Goal: Task Accomplishment & Management: Complete application form

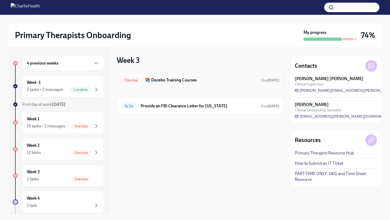
click at [197, 79] on h6 "📚 Docebo Training Courses" at bounding box center [201, 80] width 112 height 6
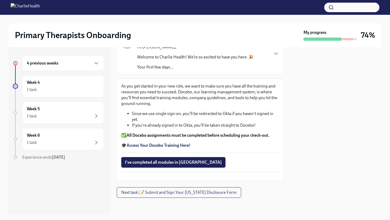
scroll to position [58, 0]
click at [174, 157] on button "I've completed all modules in [GEOGRAPHIC_DATA]" at bounding box center [173, 162] width 104 height 11
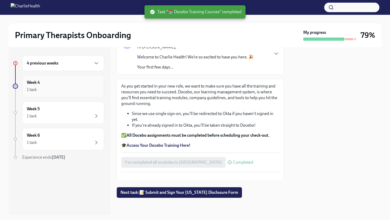
click at [65, 86] on div "Week 4 1 task" at bounding box center [63, 86] width 73 height 13
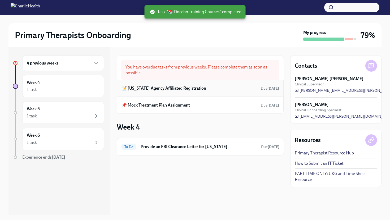
click at [244, 91] on div "📝 [US_STATE] Agency Affiliated Registration Due [DATE]" at bounding box center [199, 89] width 157 height 8
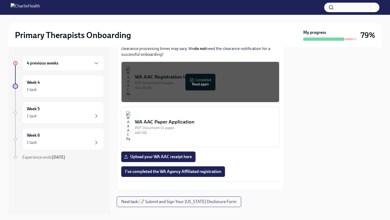
scroll to position [321, 0]
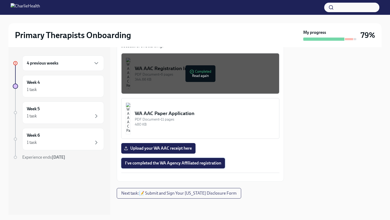
click at [173, 161] on span "I've completed the WA Agency Affiliated registration" at bounding box center [173, 163] width 96 height 5
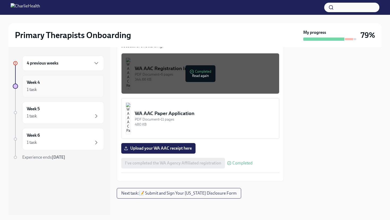
click at [67, 88] on div "1 task" at bounding box center [63, 90] width 73 height 6
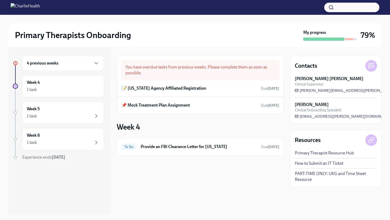
click at [68, 65] on div "4 previous weeks" at bounding box center [63, 63] width 73 height 6
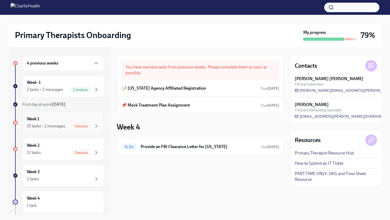
click at [64, 123] on div "Week 1 15 tasks • 2 messages Overdue" at bounding box center [63, 122] width 73 height 13
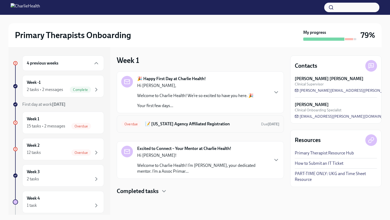
click at [205, 126] on h6 "📝 [US_STATE] Agency Affiliated Registration" at bounding box center [201, 124] width 112 height 6
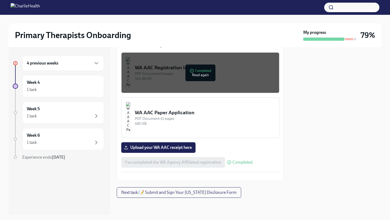
scroll to position [329, 0]
click at [167, 145] on span "Upload your WA AAC receipt here" at bounding box center [158, 147] width 67 height 5
click at [0, 0] on input "Upload your WA AAC receipt here" at bounding box center [0, 0] width 0 height 0
click at [73, 110] on div "Week 5 1 task" at bounding box center [63, 112] width 73 height 13
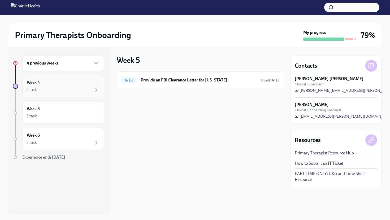
click at [65, 83] on div "Week 4 1 task" at bounding box center [63, 86] width 73 height 13
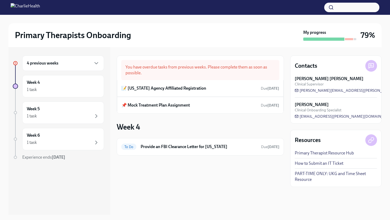
click at [61, 64] on div "4 previous weeks" at bounding box center [63, 63] width 73 height 6
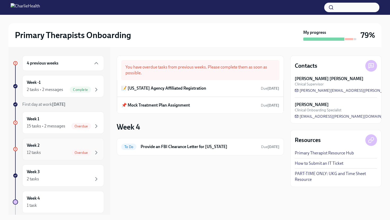
click at [67, 148] on div "Week 2 12 tasks Overdue" at bounding box center [63, 149] width 73 height 13
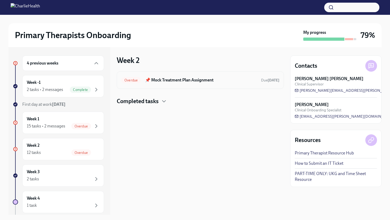
click at [205, 78] on h6 "📌 Mock Treatment Plan Assignment" at bounding box center [201, 80] width 112 height 6
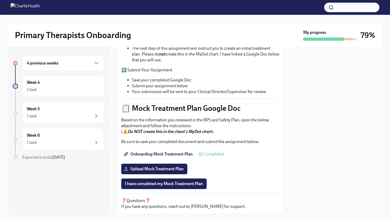
scroll to position [179, 0]
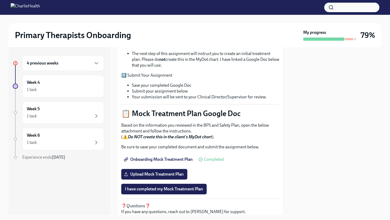
click at [180, 157] on span "Onboarding Mock Treatment Plan" at bounding box center [159, 159] width 68 height 5
click at [66, 67] on div "4 previous weeks" at bounding box center [63, 63] width 82 height 15
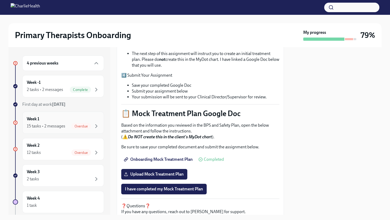
click at [88, 122] on div "Week 1 15 tasks • 2 messages Overdue" at bounding box center [63, 122] width 73 height 13
